Goal: Task Accomplishment & Management: Complete application form

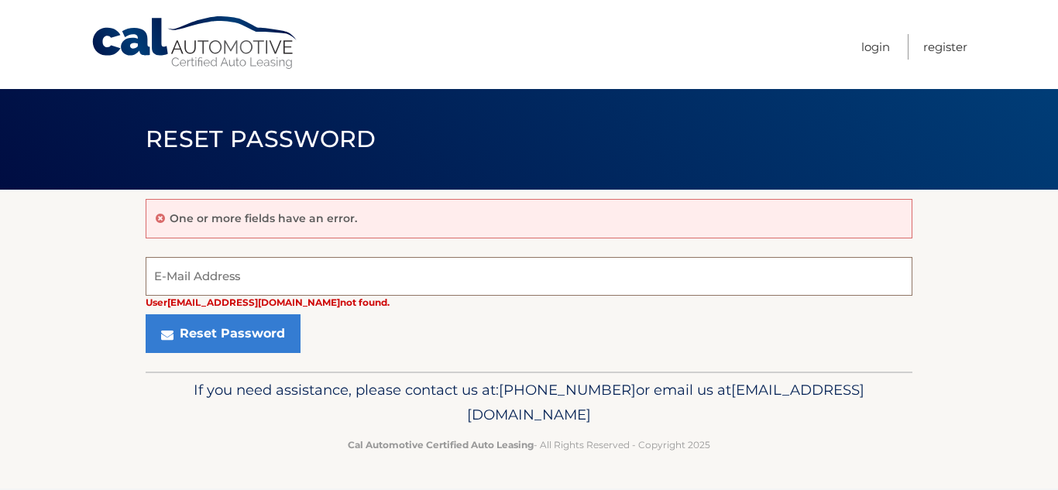
click at [321, 266] on input "E-Mail Address" at bounding box center [529, 276] width 766 height 39
type input "[EMAIL_ADDRESS][DOMAIN_NAME]"
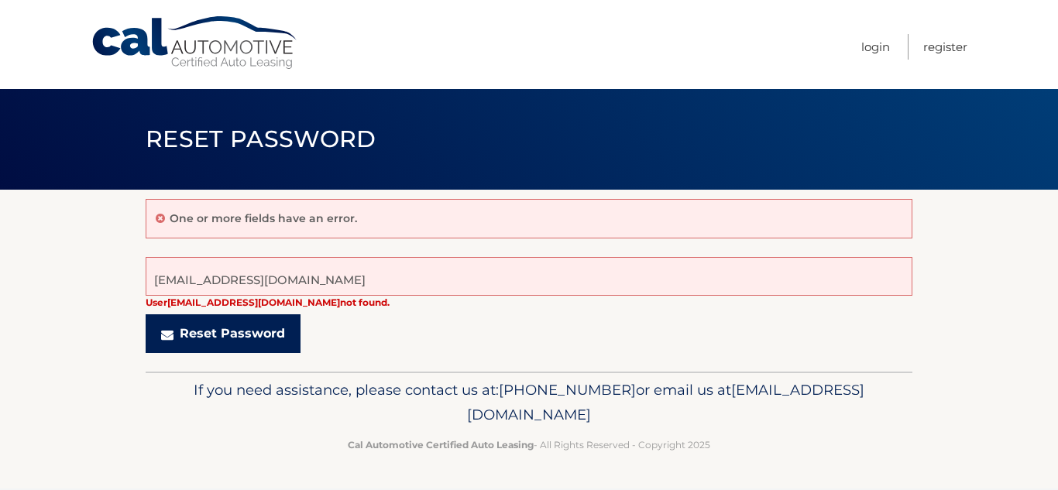
click at [199, 341] on button "Reset Password" at bounding box center [223, 333] width 155 height 39
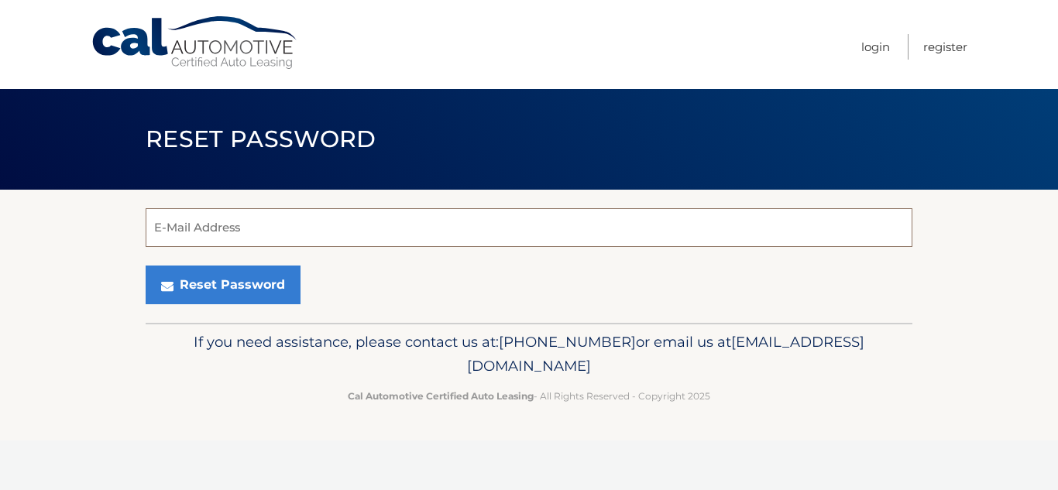
click at [463, 241] on input "E-Mail Address" at bounding box center [529, 227] width 766 height 39
type input "[EMAIL_ADDRESS][DOMAIN_NAME]"
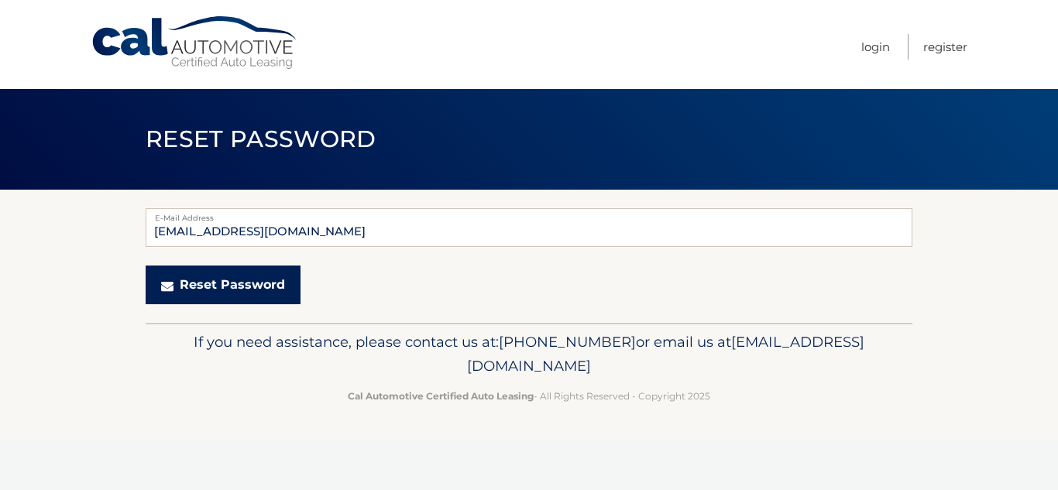
click at [201, 297] on button "Reset Password" at bounding box center [223, 285] width 155 height 39
